Goal: Task Accomplishment & Management: Complete application form

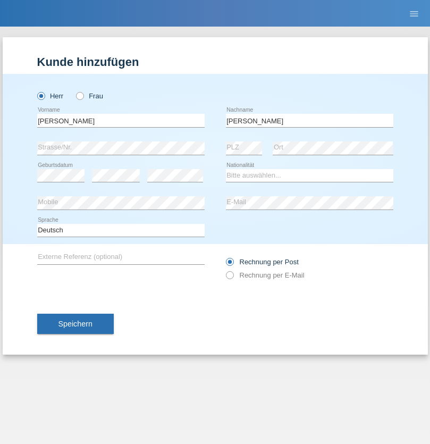
type input "[PERSON_NAME]"
select select "PT"
select select "C"
select select "11"
select select "09"
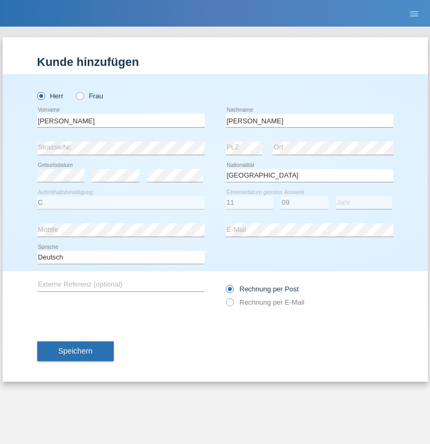
select select "1987"
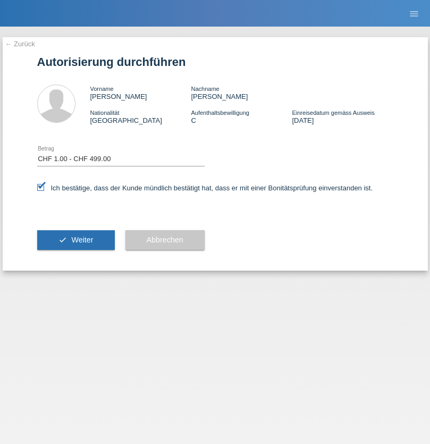
select select "1"
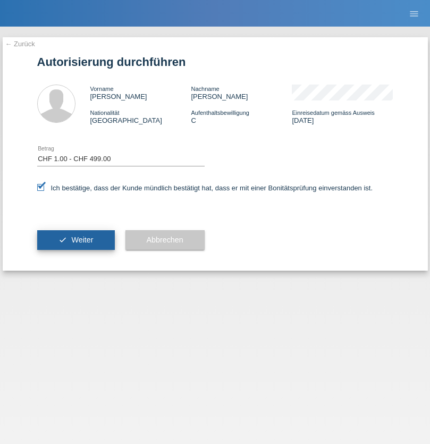
click at [76, 240] on span "Weiter" at bounding box center [82, 240] width 22 height 9
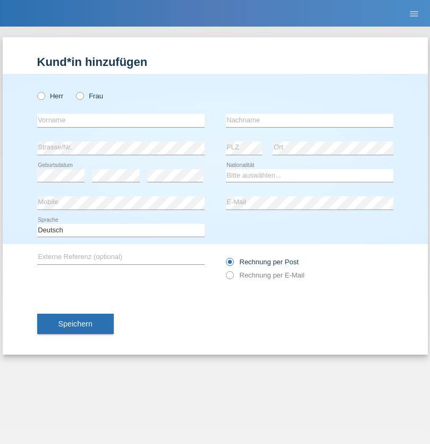
radio input "true"
click at [121, 120] on input "text" at bounding box center [121, 120] width 168 height 13
type input "[PERSON_NAME]"
click at [310, 120] on input "text" at bounding box center [310, 120] width 168 height 13
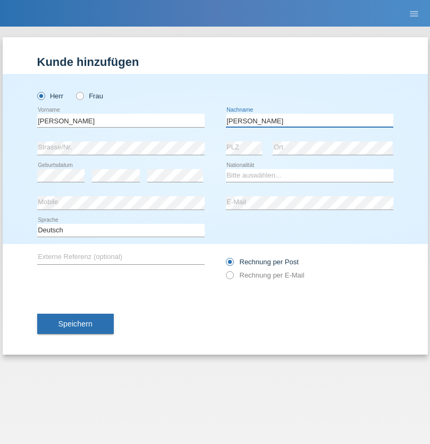
type input "[PERSON_NAME]"
select select "DE"
select select "C"
select select "01"
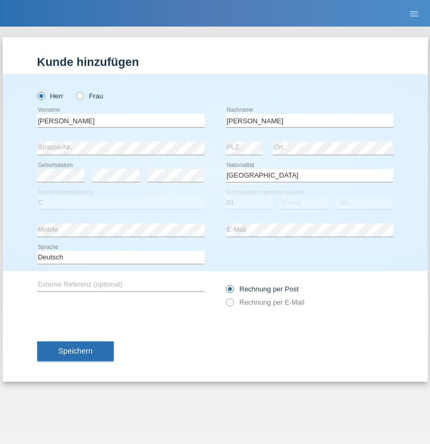
select select "08"
select select "1987"
